Goal: Book appointment/travel/reservation

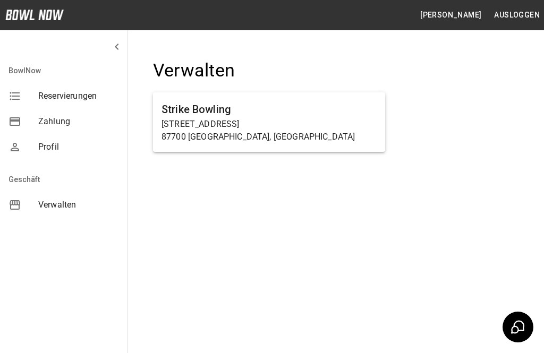
click at [334, 131] on p "87700 Memmingen, Germany" at bounding box center [269, 137] width 215 height 13
click at [336, 135] on p "87700 Memmingen, Germany" at bounding box center [269, 137] width 215 height 13
click at [331, 119] on p "Haußmannstraße 2a" at bounding box center [269, 124] width 215 height 13
click at [351, 112] on h6 "Strike Bowling" at bounding box center [269, 109] width 215 height 17
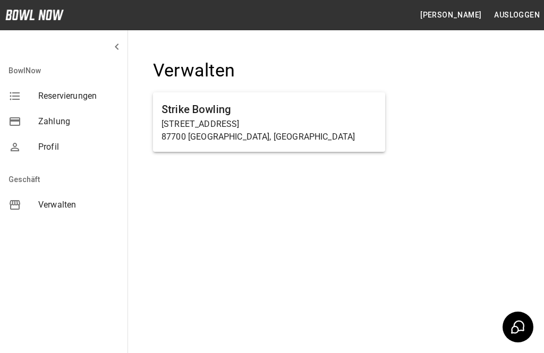
click at [351, 112] on h6 "Strike Bowling" at bounding box center [269, 109] width 215 height 17
click at [350, 126] on p "Haußmannstraße 2a" at bounding box center [269, 124] width 215 height 13
click at [354, 143] on div "Strike Bowling Haußmannstraße 2a 87700 Memmingen, Germany" at bounding box center [269, 122] width 232 height 60
click at [353, 142] on p "87700 Memmingen, Germany" at bounding box center [269, 137] width 215 height 13
click at [360, 140] on p "87700 Memmingen, Germany" at bounding box center [269, 137] width 215 height 13
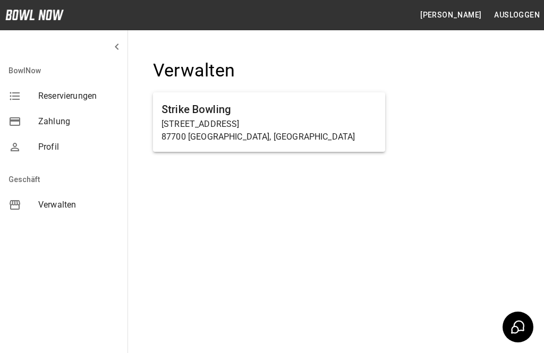
click at [360, 139] on p "87700 Memmingen, Germany" at bounding box center [269, 137] width 215 height 13
click at [362, 144] on div "Strike Bowling Haußmannstraße 2a 87700 Memmingen, Germany" at bounding box center [269, 122] width 232 height 60
click at [258, 125] on p "Haußmannstraße 2a" at bounding box center [269, 124] width 215 height 13
click at [257, 125] on p "Haußmannstraße 2a" at bounding box center [269, 124] width 215 height 13
click at [255, 135] on p "87700 Memmingen, Germany" at bounding box center [269, 137] width 215 height 13
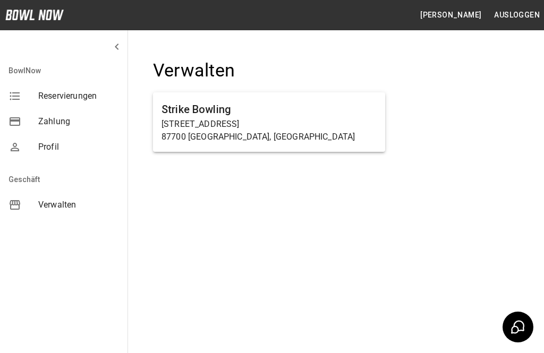
click at [232, 123] on p "Haußmannstraße 2a" at bounding box center [269, 124] width 215 height 13
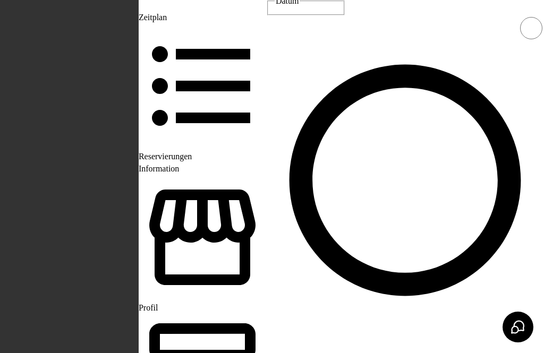
scroll to position [0, 522]
